Goal: Ask a question

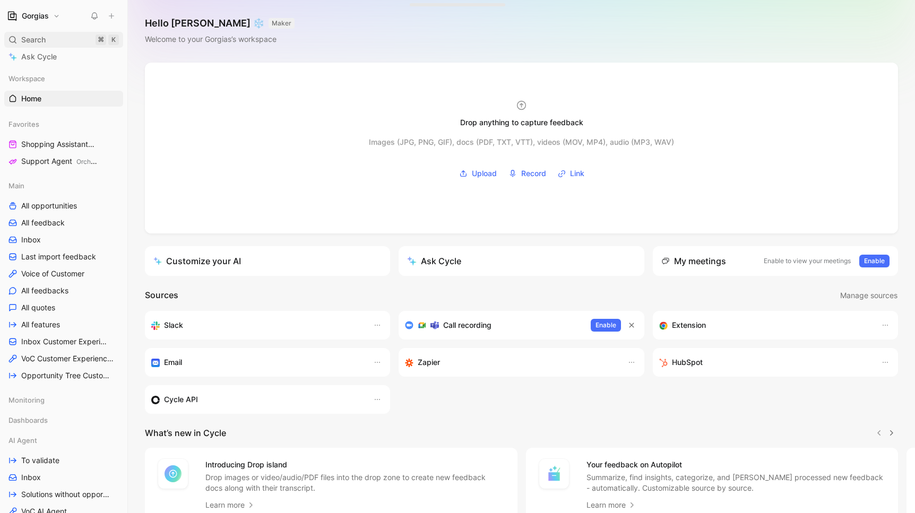
click at [55, 34] on div "Search ⌘ K" at bounding box center [63, 40] width 119 height 16
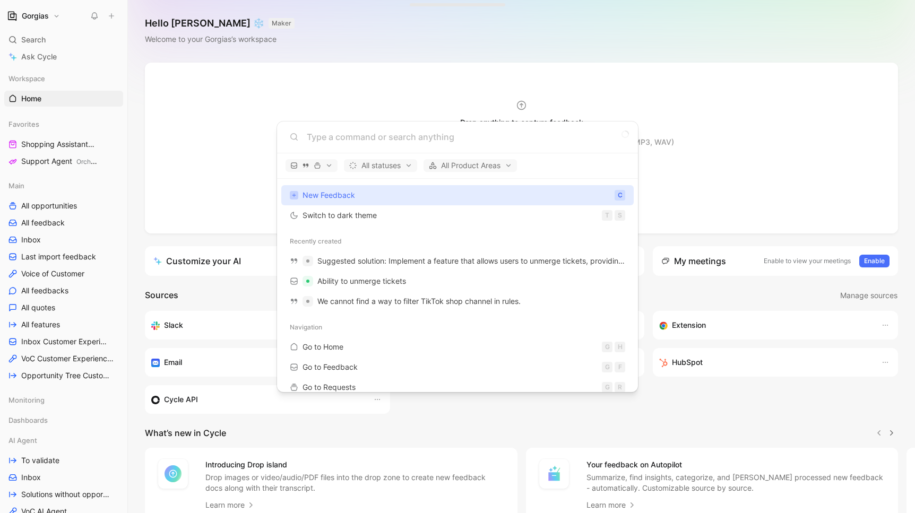
click at [51, 240] on body "Gorgias Search ⌘ K Ask Cycle Workspace Home G then H Favorites Shopping Assista…" at bounding box center [457, 256] width 915 height 513
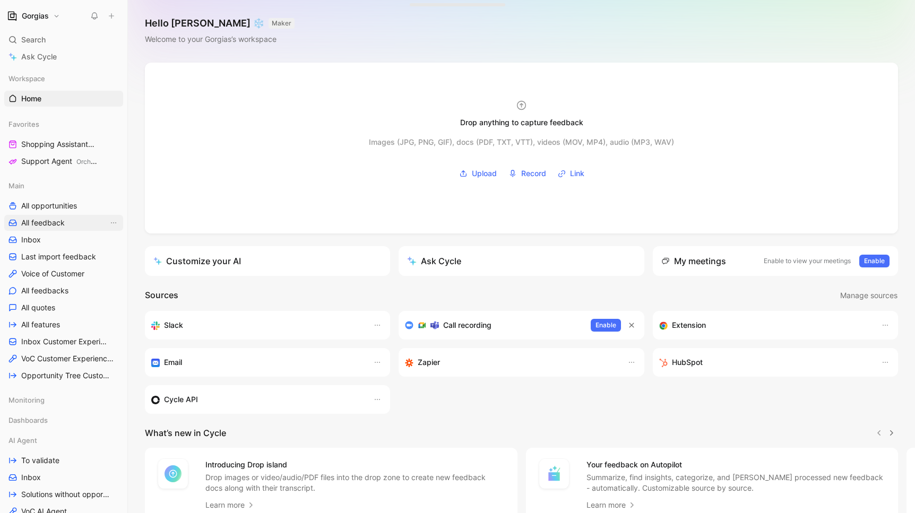
click at [43, 227] on span "All feedback" at bounding box center [43, 223] width 44 height 11
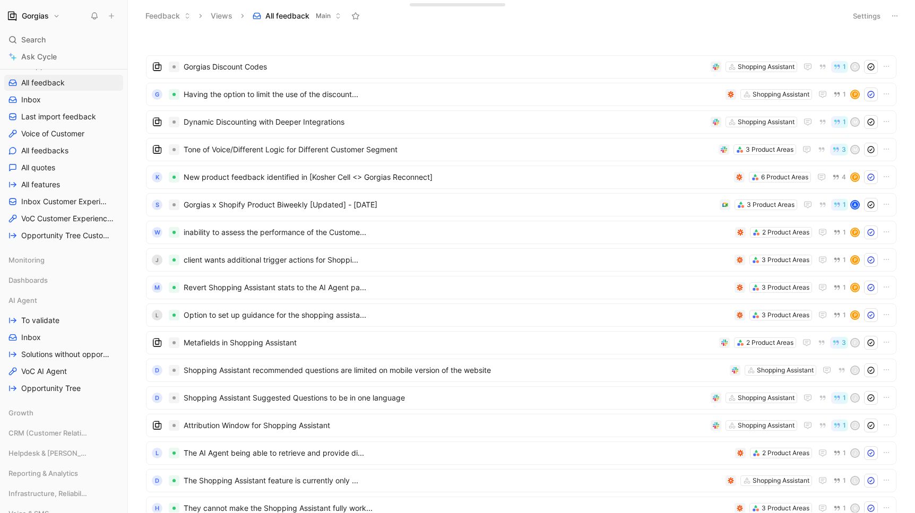
scroll to position [117, 0]
click at [60, 320] on link "To validate" at bounding box center [63, 318] width 119 height 16
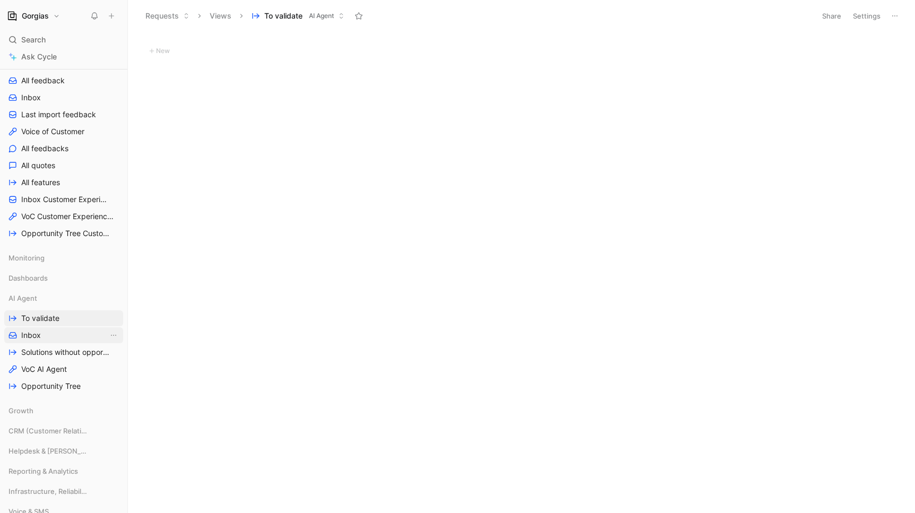
click at [25, 338] on span "Inbox" at bounding box center [31, 335] width 20 height 11
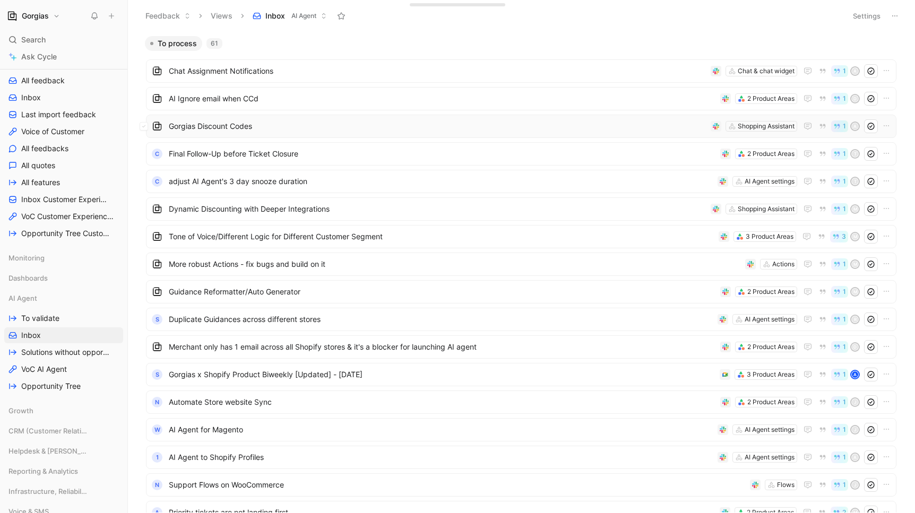
click at [363, 120] on span "Gorgias Discount Codes" at bounding box center [438, 126] width 538 height 13
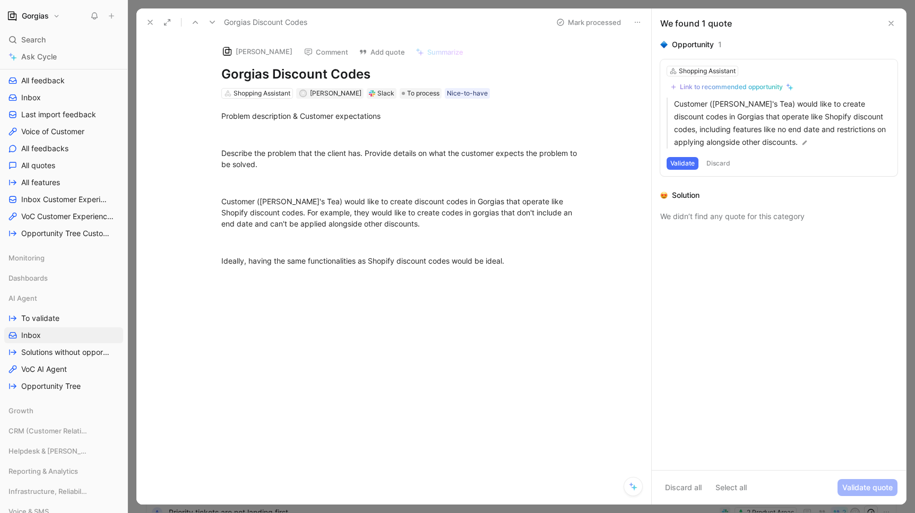
click at [888, 22] on icon at bounding box center [891, 23] width 8 height 8
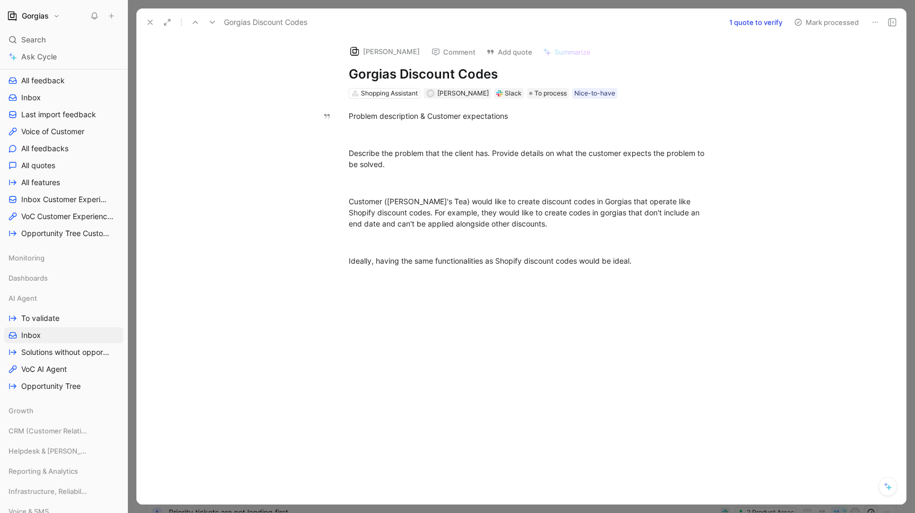
click at [151, 25] on icon at bounding box center [150, 22] width 8 height 8
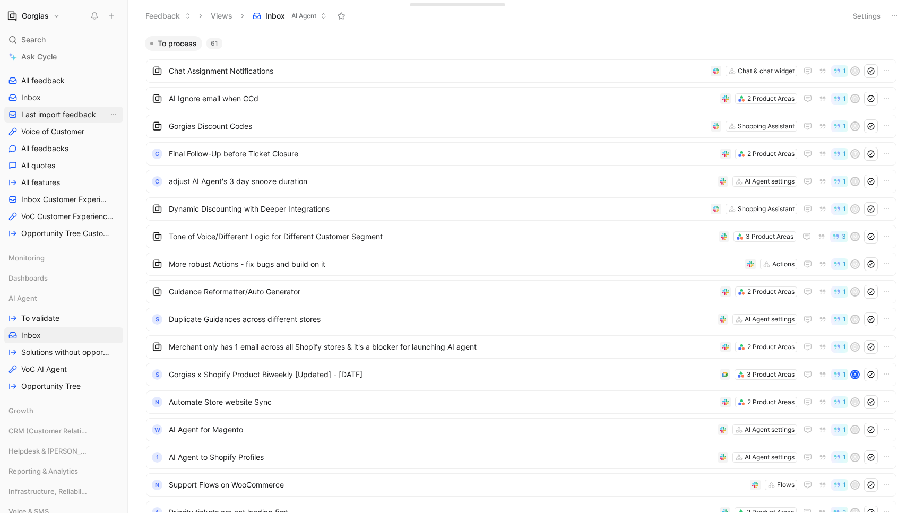
scroll to position [104, 0]
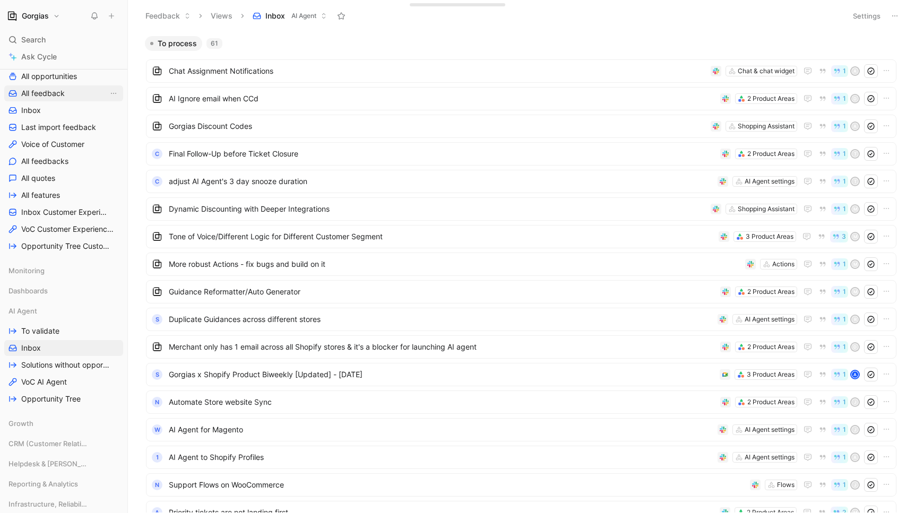
click at [52, 91] on span "All feedback" at bounding box center [43, 93] width 44 height 11
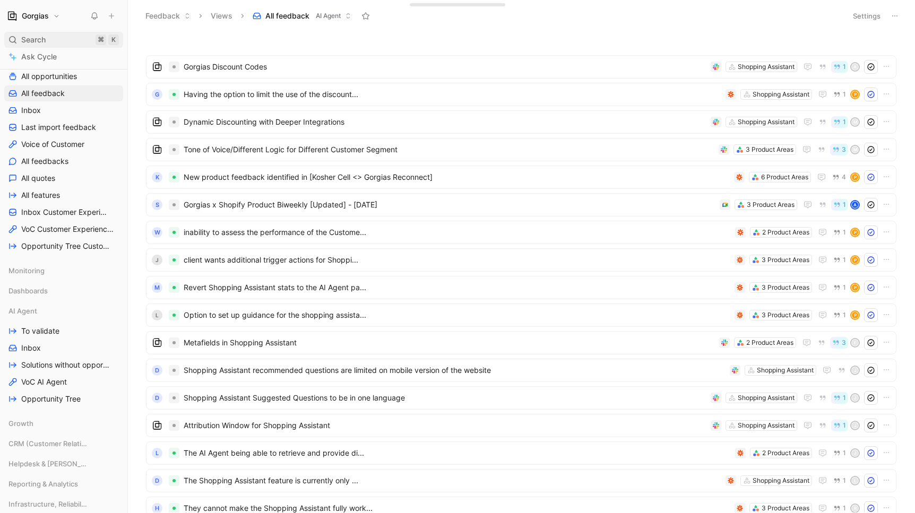
click at [43, 37] on span "Search" at bounding box center [33, 39] width 24 height 13
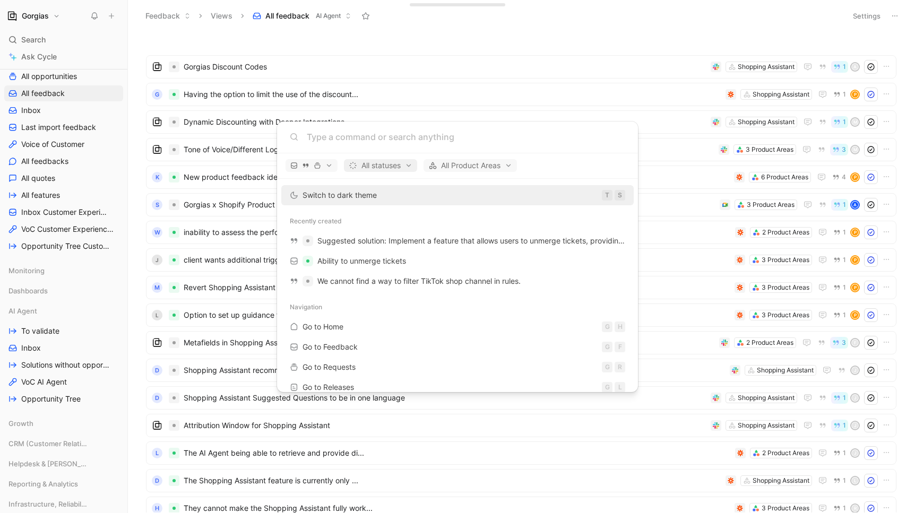
type input "in case the merchant hands over these tickets or uses a rule to ignore them"
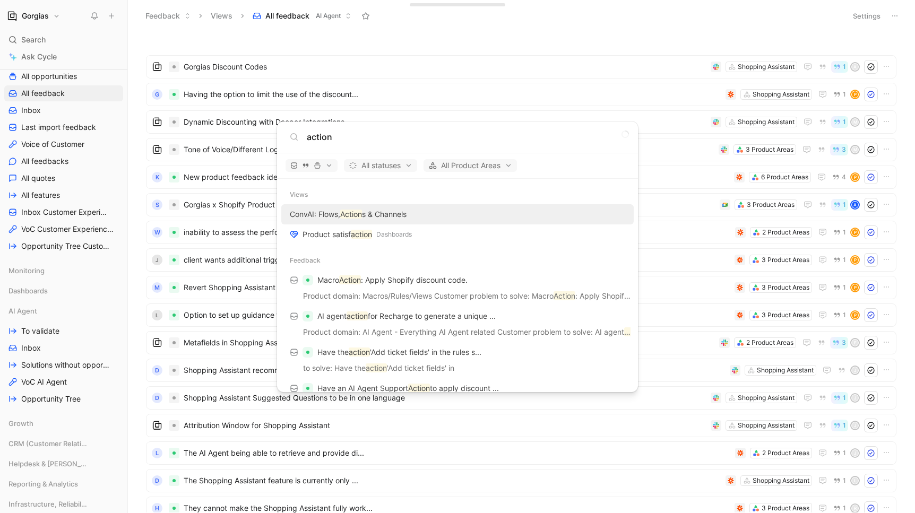
type input "action"
click at [55, 56] on body "Gorgias Search ⌘ K Ask Cycle Workspace Favorites Shopping Assistant Orchestrati…" at bounding box center [457, 256] width 915 height 513
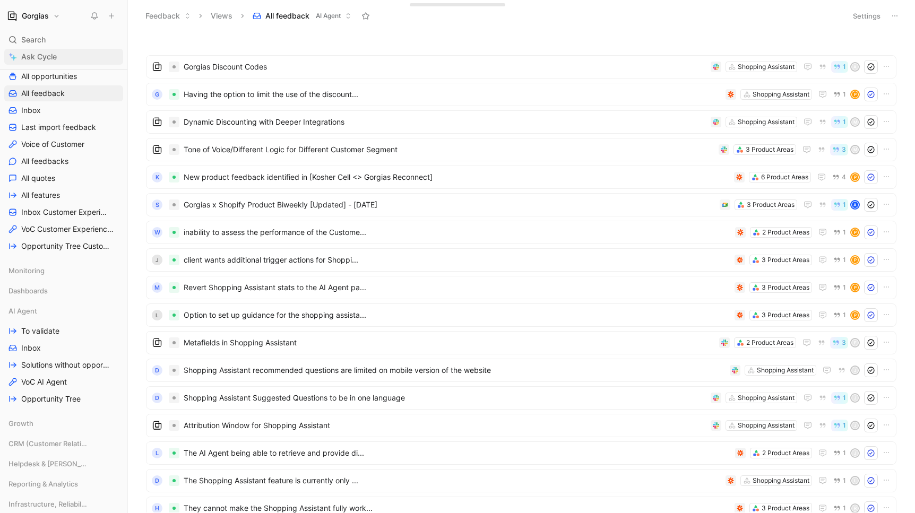
click at [41, 57] on span "Ask Cycle" at bounding box center [39, 56] width 36 height 13
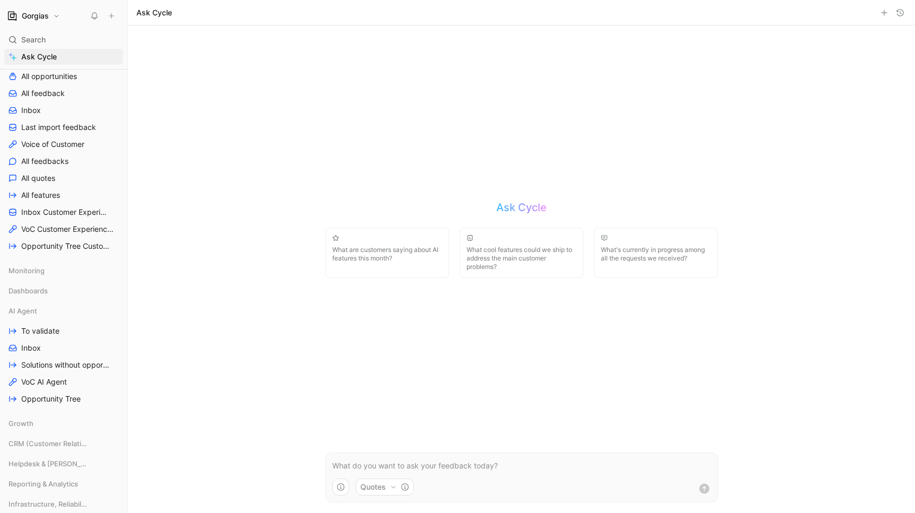
click at [376, 464] on p at bounding box center [521, 466] width 379 height 13
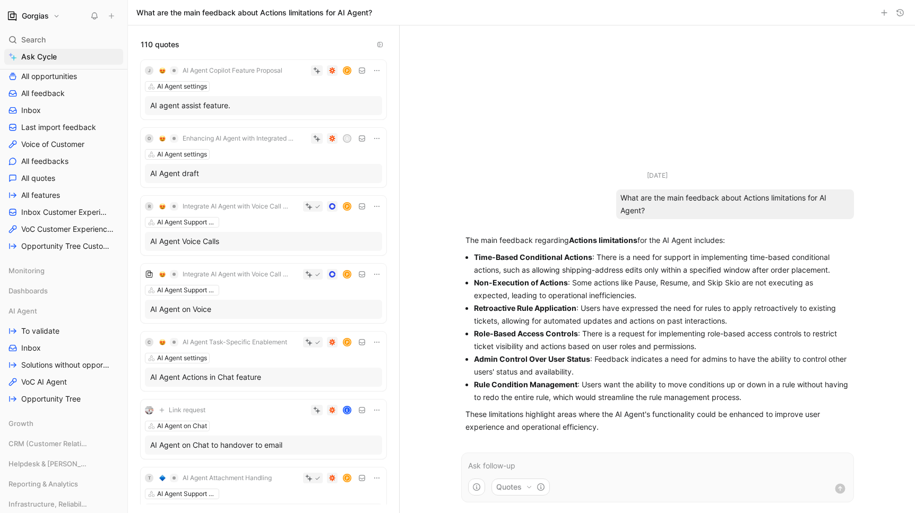
click at [542, 259] on strong "Time-Based Conditional Actions" at bounding box center [533, 257] width 118 height 9
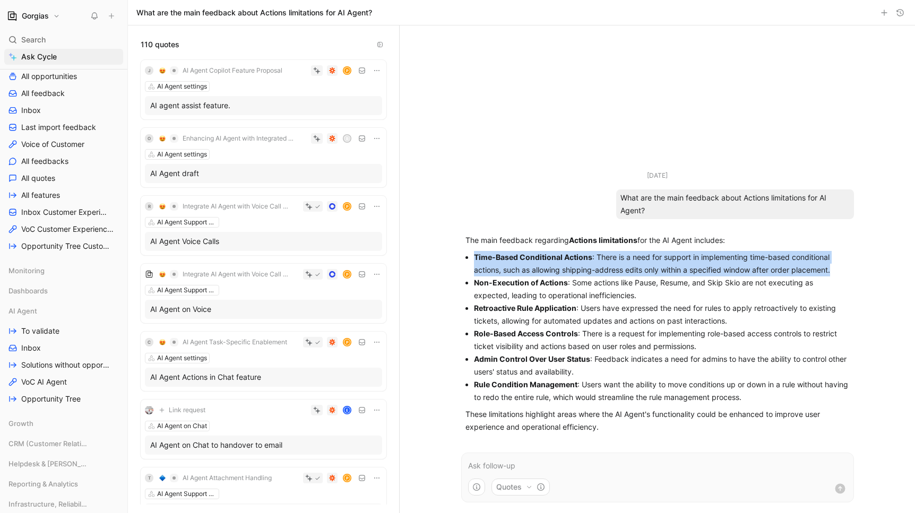
click at [542, 259] on strong "Time-Based Conditional Actions" at bounding box center [533, 257] width 118 height 9
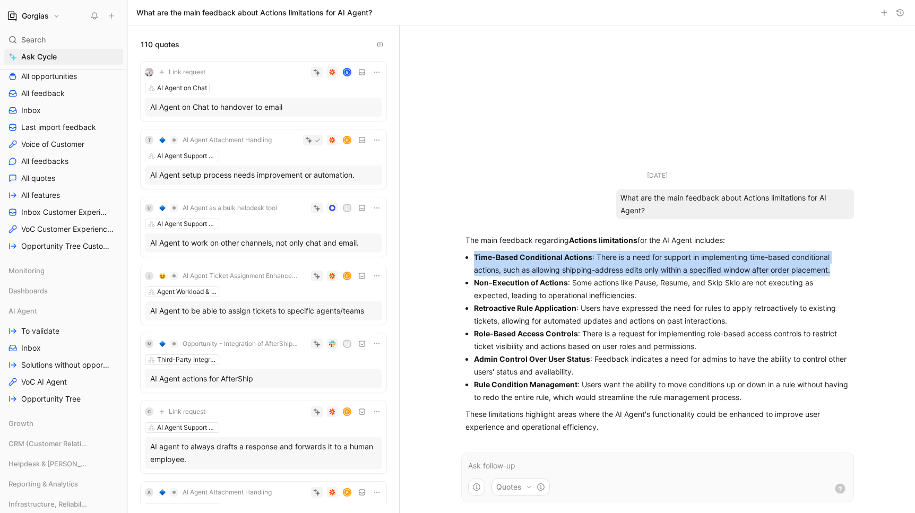
scroll to position [379, 0]
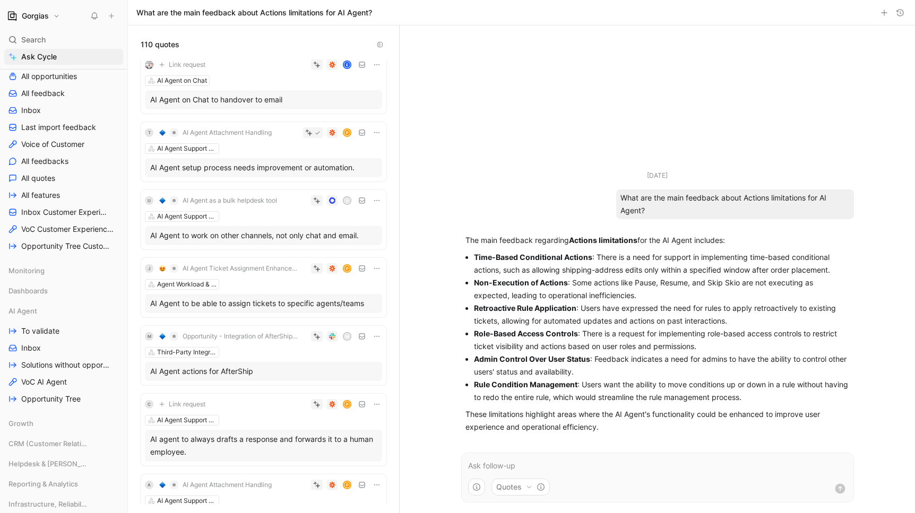
click at [268, 369] on div "AI Agent actions for AfterShip" at bounding box center [263, 371] width 227 height 13
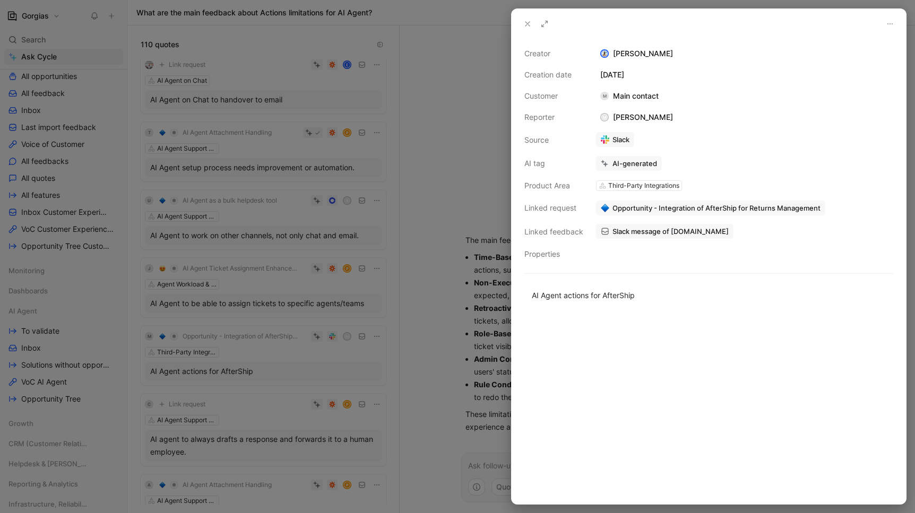
click at [525, 26] on use at bounding box center [527, 24] width 4 height 4
